Goal: Task Accomplishment & Management: Manage account settings

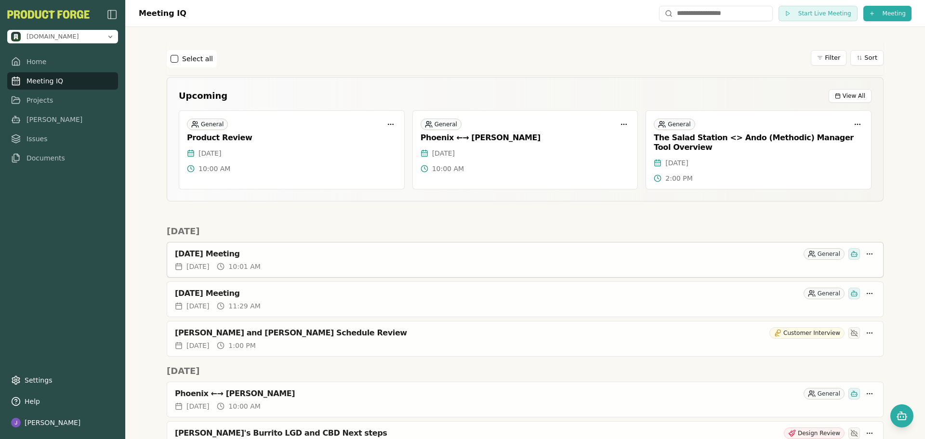
click at [539, 275] on div "[DATE] 10:01 AM" at bounding box center [525, 269] width 716 height 15
click at [542, 270] on div "[DATE] 10:01 AM" at bounding box center [525, 267] width 701 height 10
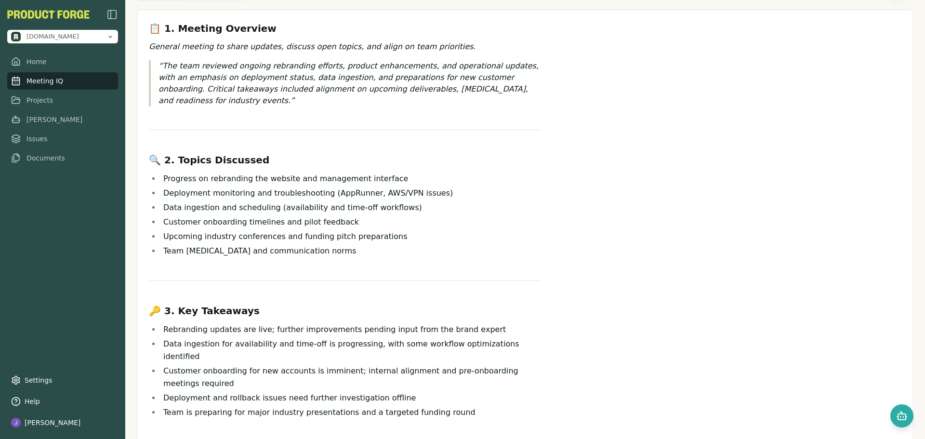
scroll to position [48, 0]
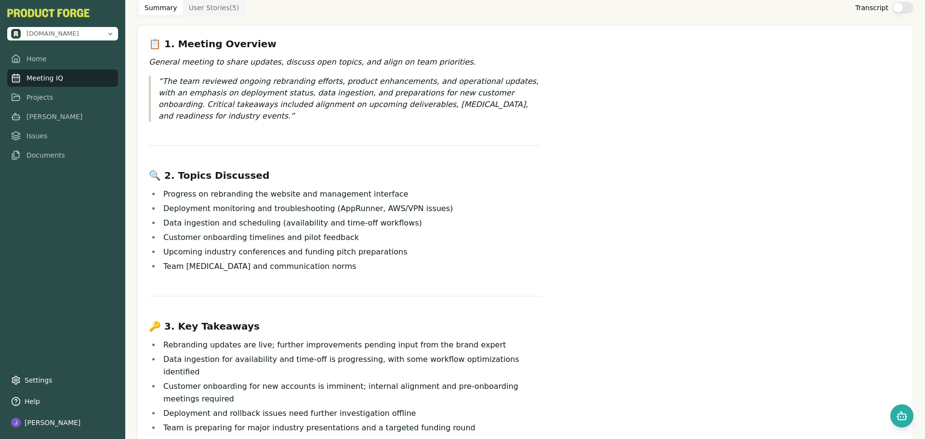
click at [58, 74] on link "Meeting IQ" at bounding box center [62, 77] width 111 height 17
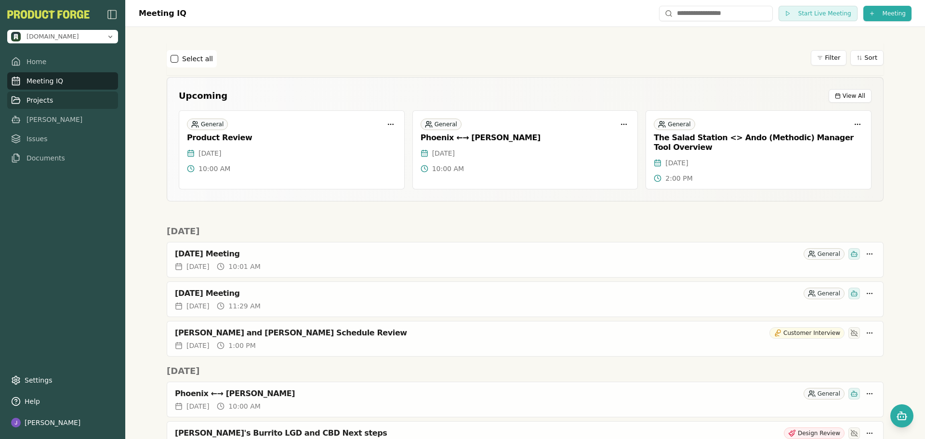
click at [45, 102] on link "Projects" at bounding box center [62, 100] width 111 height 17
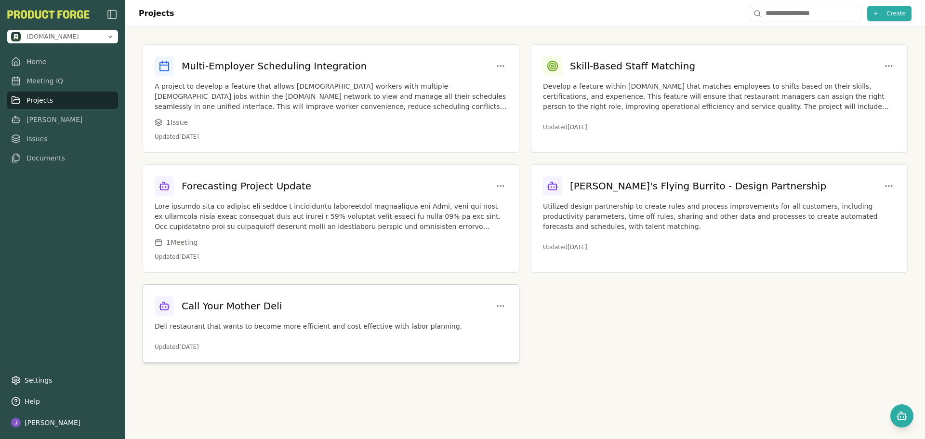
click at [244, 317] on div "Call Your Mother Deli Deli restaurant that wants to become more efficient and c…" at bounding box center [331, 324] width 376 height 78
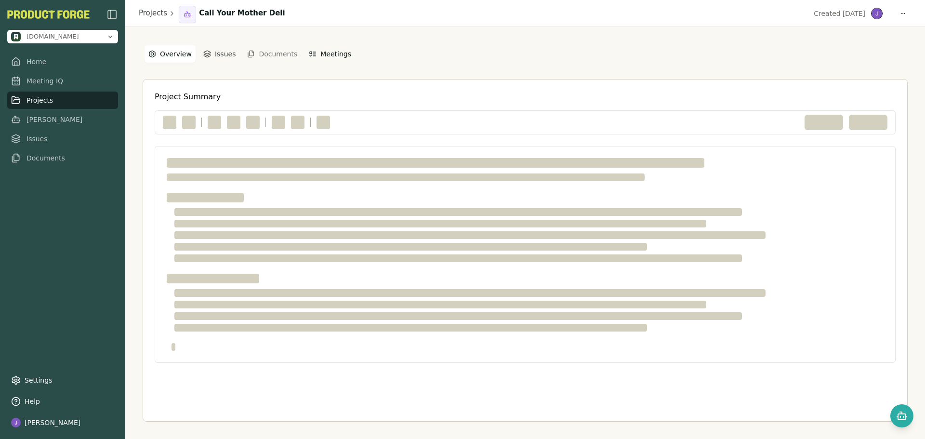
click at [321, 53] on button "Meetings" at bounding box center [330, 53] width 50 height 17
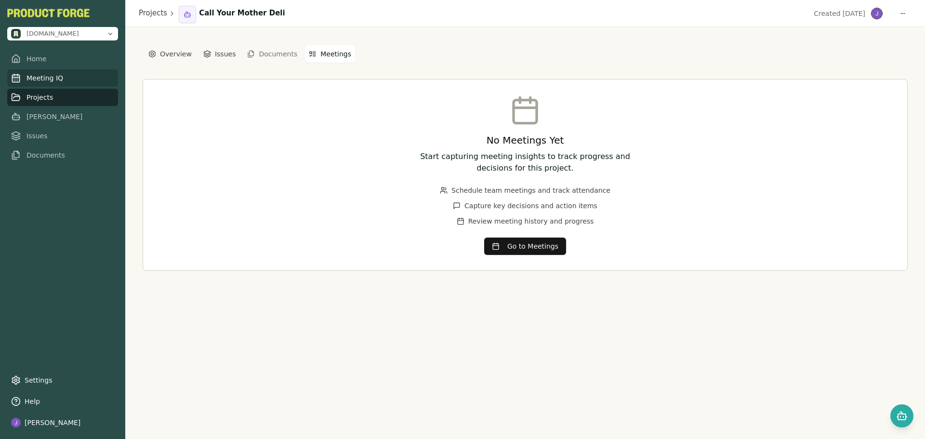
click at [55, 80] on link "Meeting IQ" at bounding box center [62, 77] width 111 height 17
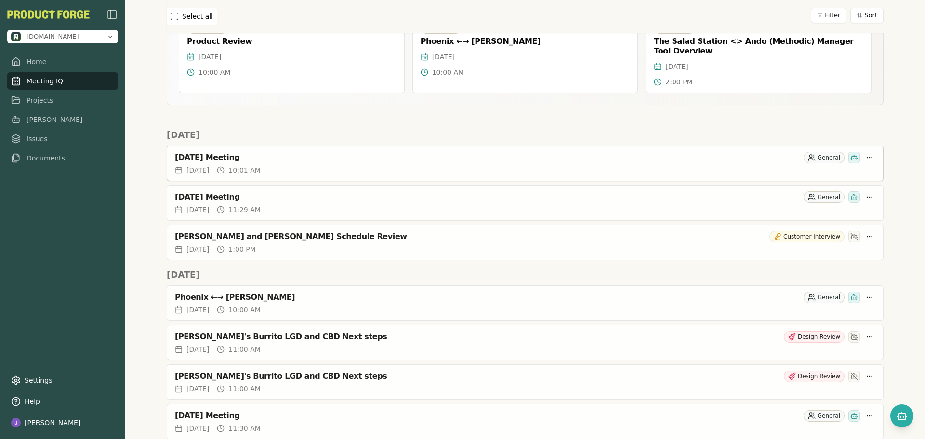
scroll to position [145, 0]
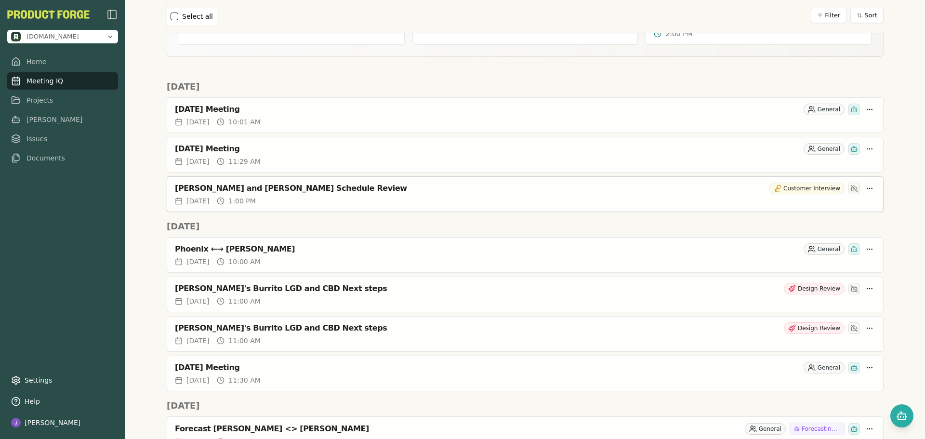
click at [386, 192] on div "[PERSON_NAME] and [PERSON_NAME] Schedule Review" at bounding box center [470, 189] width 591 height 10
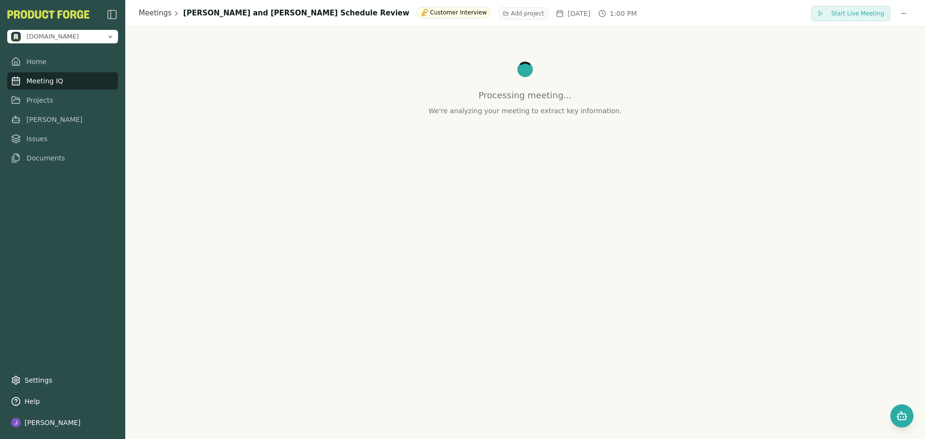
click at [499, 9] on button "Add project" at bounding box center [524, 13] width 50 height 13
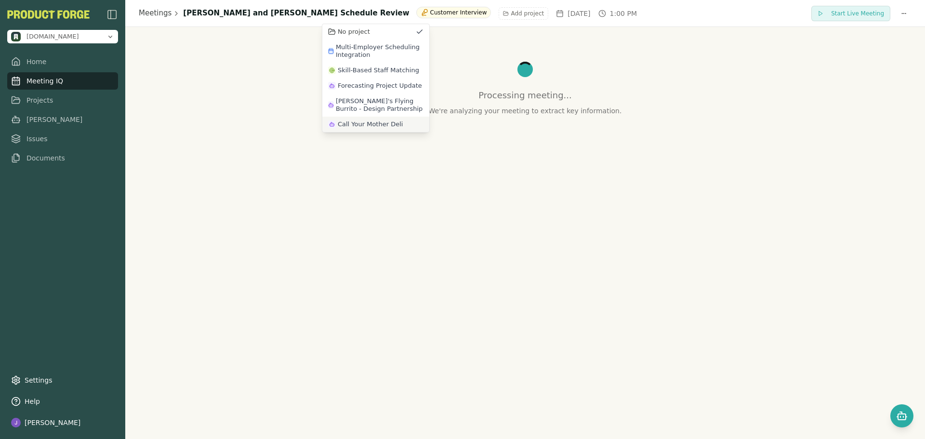
click at [364, 127] on span "Call Your Mother Deli" at bounding box center [371, 124] width 66 height 8
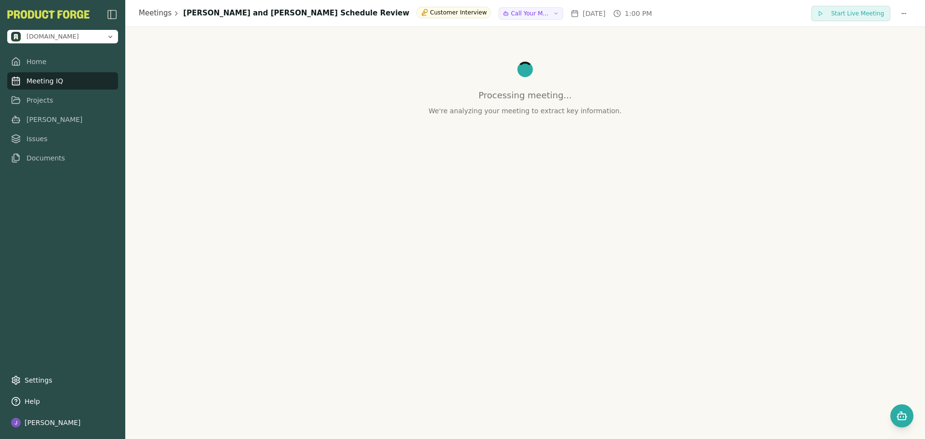
click at [650, 367] on div "Meetings Sarah and Joe Pilot Schedule Review Customer Interview Call Your Mothe…" at bounding box center [525, 219] width 800 height 439
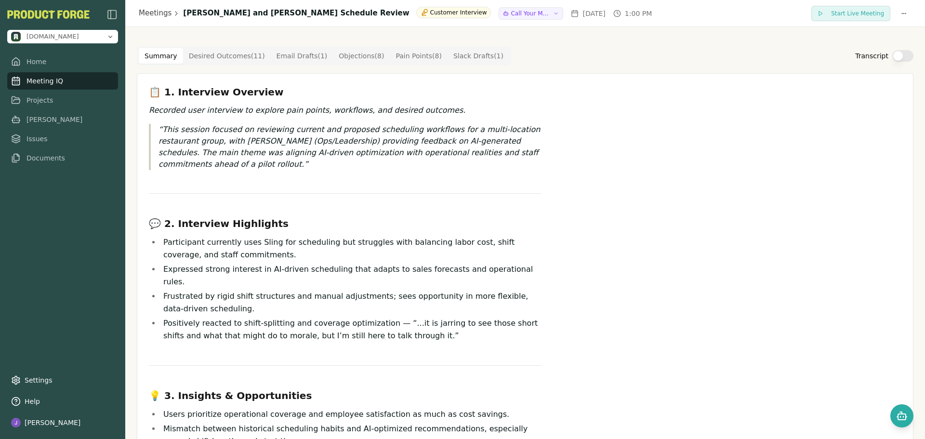
click at [900, 53] on button "Transcript" at bounding box center [902, 56] width 21 height 12
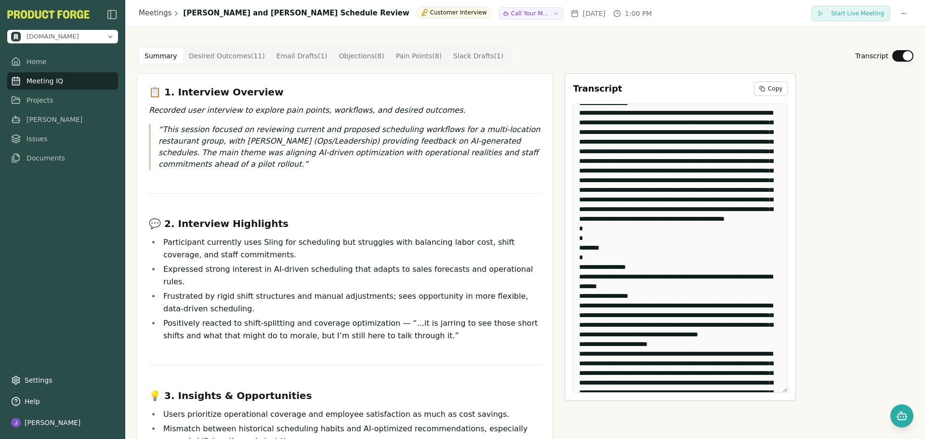
scroll to position [5300, 0]
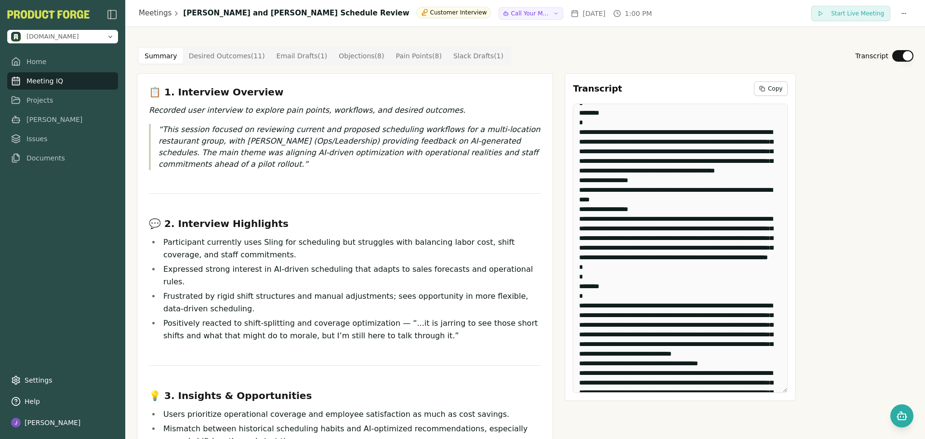
click at [775, 211] on div "📋 1. Interview Overview Recorded user interview to explore pain points, workflo…" at bounding box center [525, 422] width 777 height 699
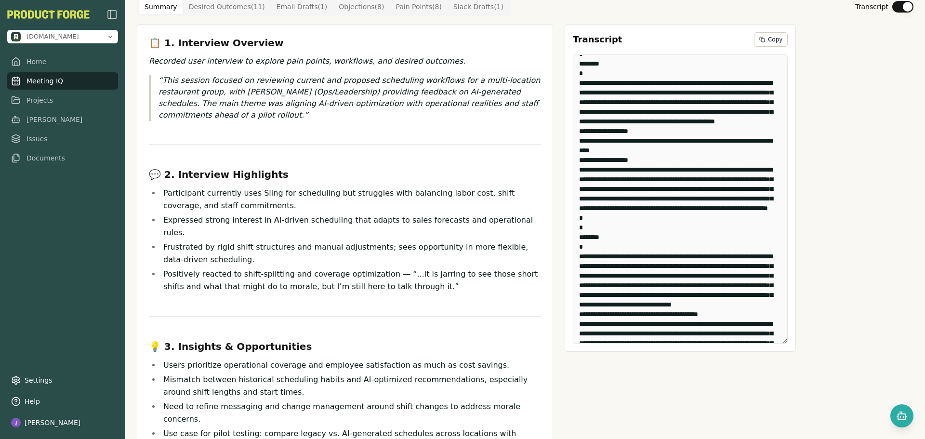
scroll to position [0, 0]
